Goal: Find specific page/section: Find specific page/section

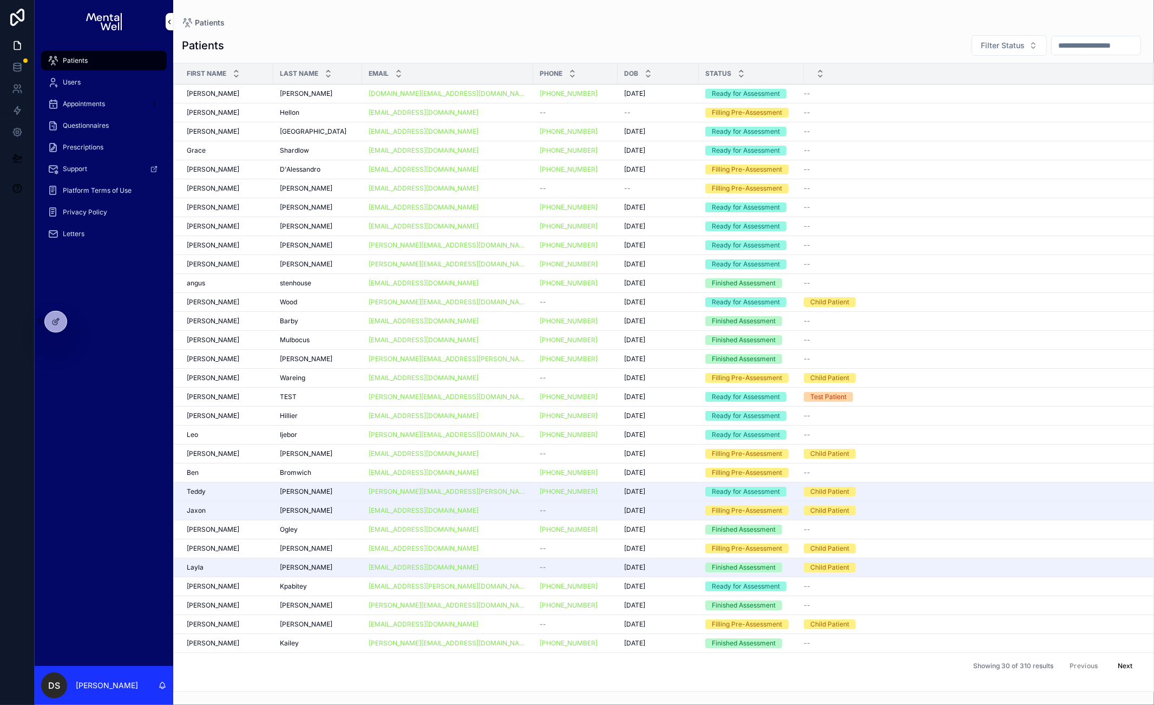
click at [1051, 41] on input "scrollable content" at bounding box center [1095, 45] width 89 height 15
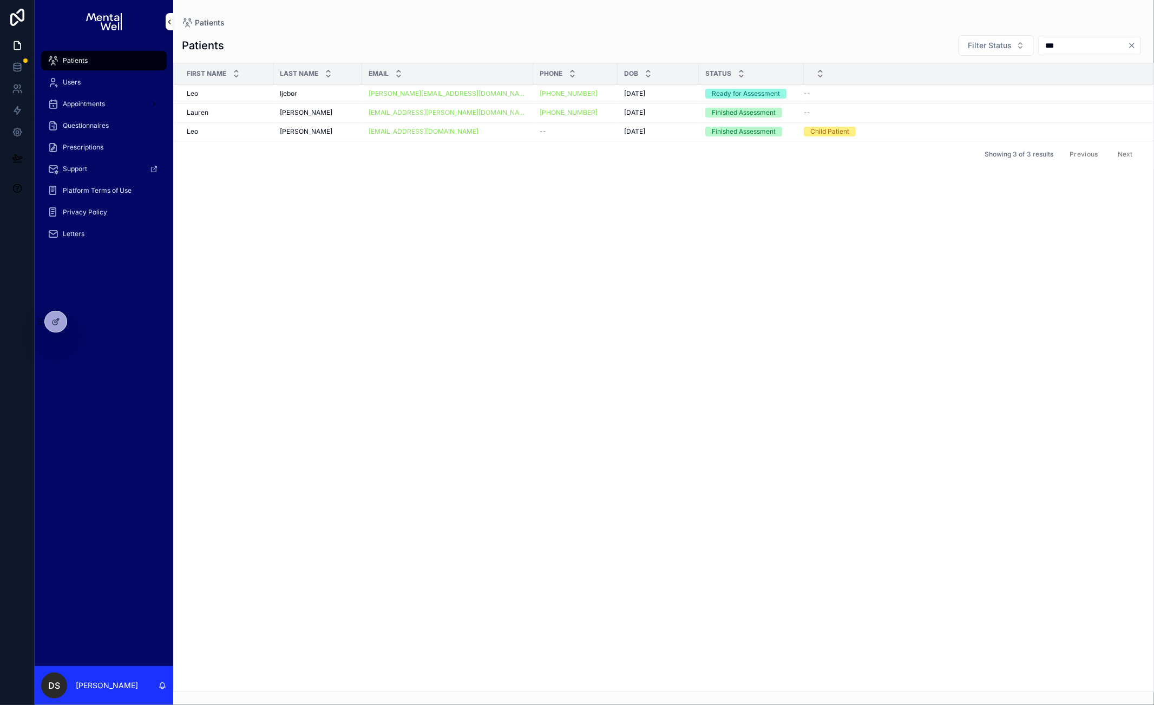
type input "***"
drag, startPoint x: 327, startPoint y: 87, endPoint x: 322, endPoint y: 93, distance: 7.3
click at [326, 87] on td "Ijebor Ijebor" at bounding box center [317, 93] width 89 height 19
click at [320, 94] on div "Ijebor Ijebor" at bounding box center [318, 93] width 76 height 9
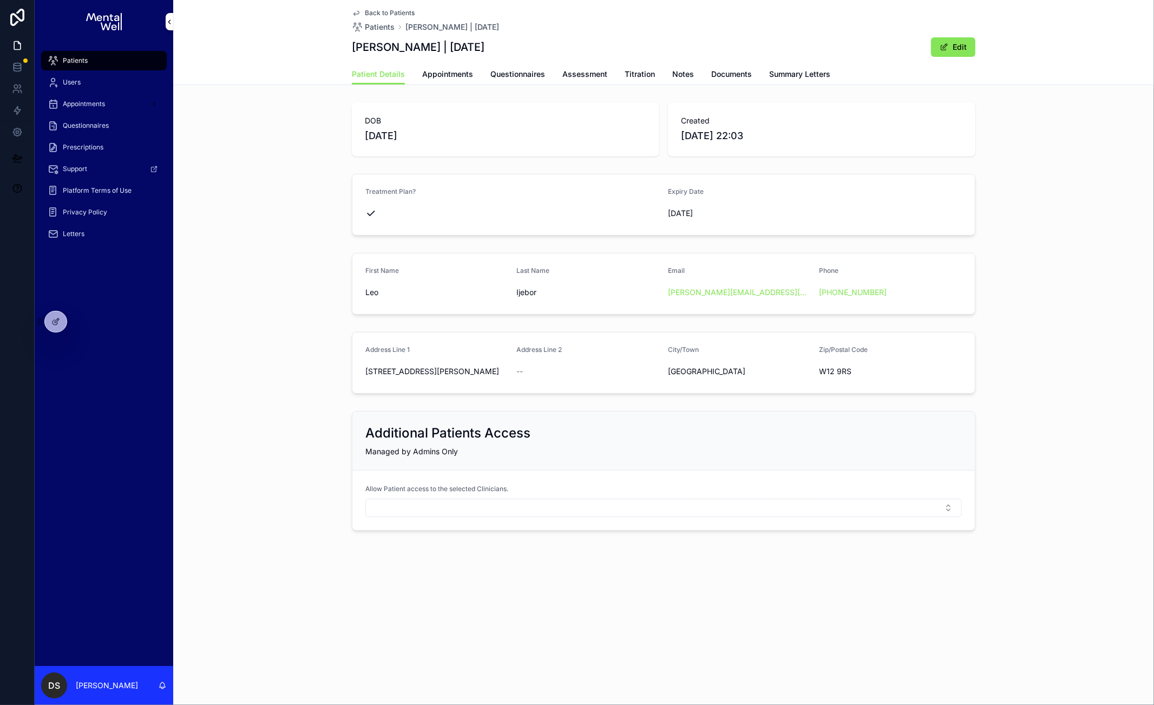
click at [517, 66] on link "Questionnaires" at bounding box center [517, 75] width 55 height 22
